Goal: Task Accomplishment & Management: Complete application form

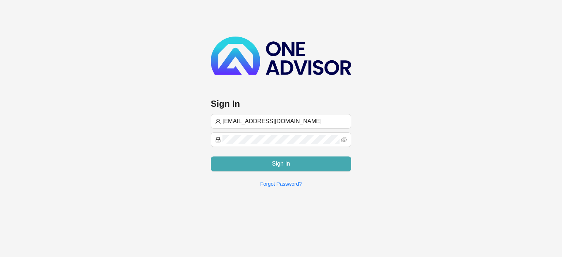
type input "[EMAIL_ADDRESS][DOMAIN_NAME]"
click at [265, 164] on button "Sign In" at bounding box center [281, 164] width 141 height 15
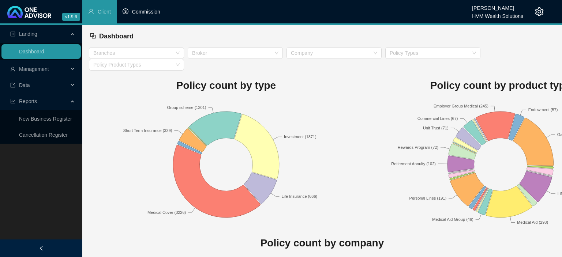
click at [148, 11] on span "Commission" at bounding box center [146, 12] width 28 height 6
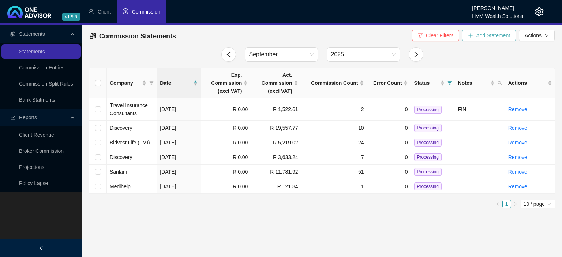
click at [485, 34] on span "Add Statement" at bounding box center [493, 35] width 34 height 8
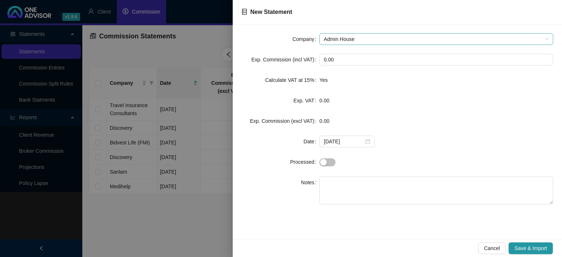
click at [347, 37] on span "Admin House" at bounding box center [436, 39] width 225 height 11
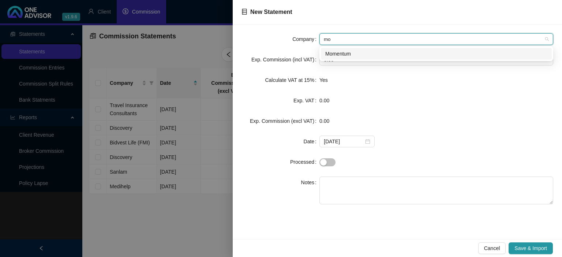
type input "mom"
click at [346, 53] on div "Momentum" at bounding box center [437, 54] width 222 height 8
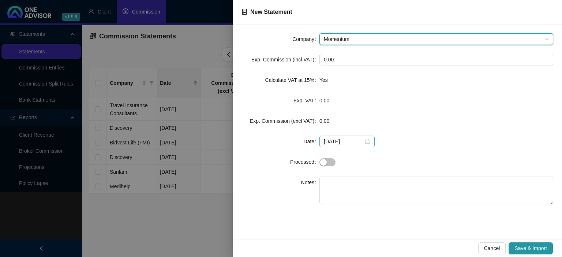
click at [364, 140] on div "2025-09-05" at bounding box center [347, 142] width 47 height 8
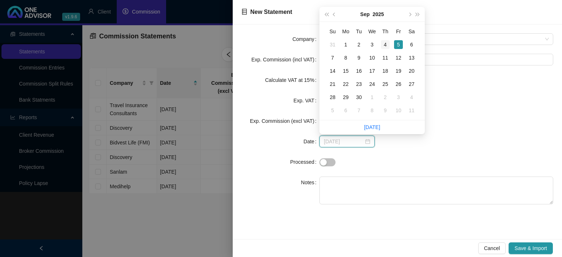
type input "2025-09-04"
click at [390, 42] on div "4" at bounding box center [385, 44] width 9 height 9
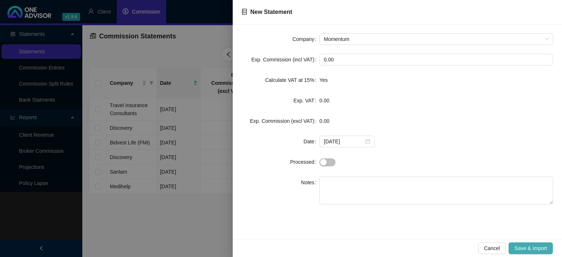
click at [538, 249] on span "Save & Import" at bounding box center [531, 249] width 33 height 8
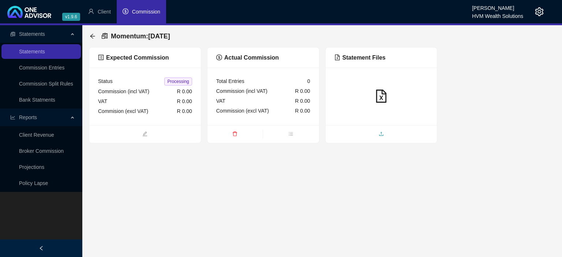
click at [370, 133] on span "upload" at bounding box center [382, 135] width 112 height 8
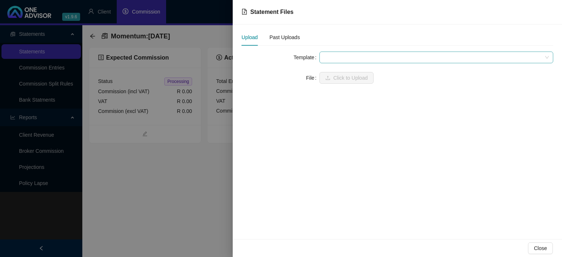
click at [344, 54] on span at bounding box center [436, 57] width 225 height 11
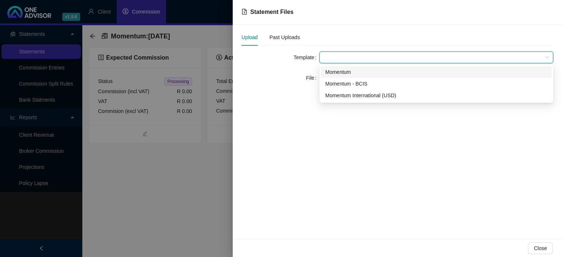
click at [344, 72] on div "Momentum" at bounding box center [437, 72] width 222 height 8
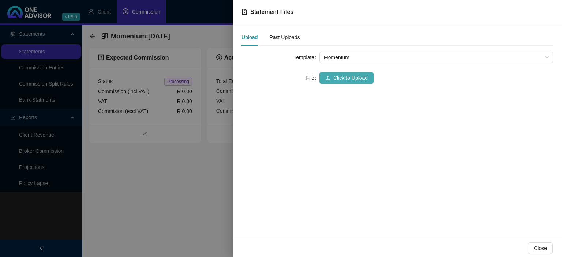
click at [342, 75] on span "Click to Upload" at bounding box center [351, 78] width 34 height 8
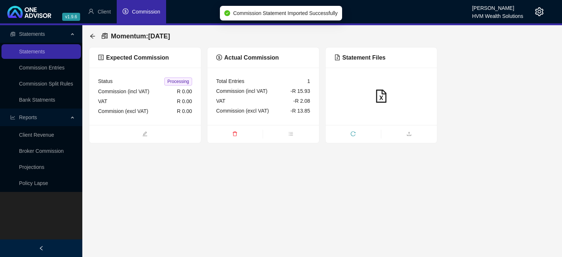
click at [391, 112] on div at bounding box center [382, 96] width 112 height 57
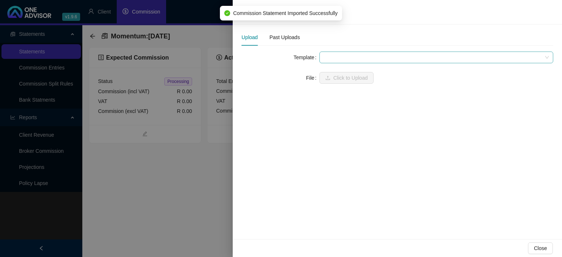
click at [332, 56] on span at bounding box center [436, 57] width 225 height 11
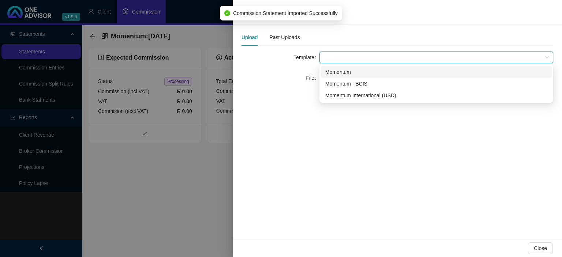
click at [334, 70] on div "Momentum" at bounding box center [437, 72] width 222 height 8
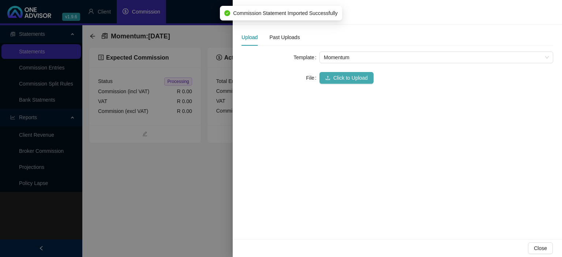
click at [334, 77] on span "Click to Upload" at bounding box center [351, 78] width 34 height 8
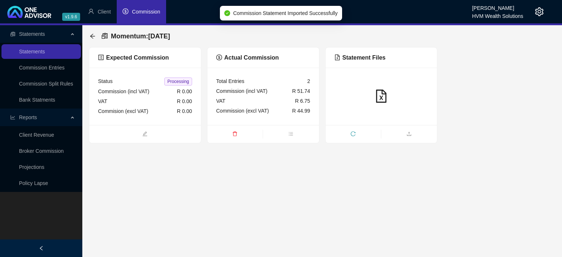
click at [372, 125] on div at bounding box center [382, 96] width 112 height 57
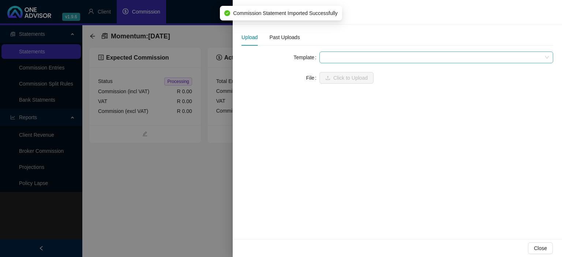
click at [329, 58] on span at bounding box center [436, 57] width 225 height 11
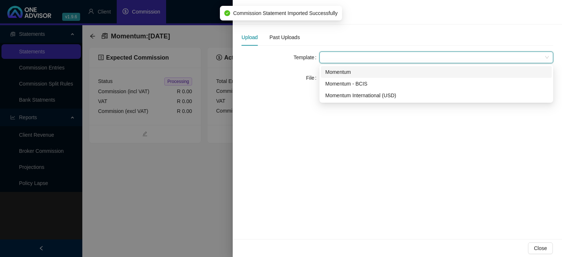
click at [331, 73] on div "Momentum" at bounding box center [437, 72] width 222 height 8
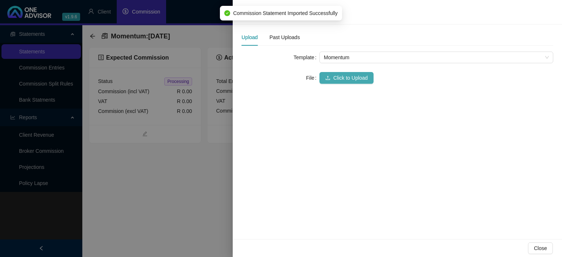
click at [329, 76] on icon "upload" at bounding box center [328, 77] width 5 height 5
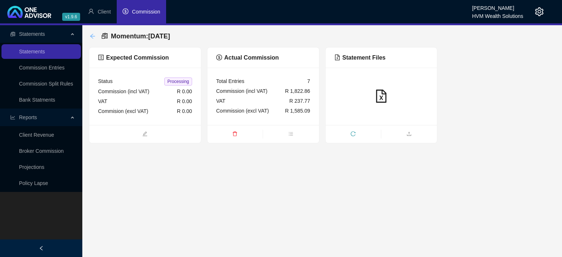
click at [90, 36] on icon "arrow-left" at bounding box center [92, 36] width 5 height 5
